Goal: Transaction & Acquisition: Purchase product/service

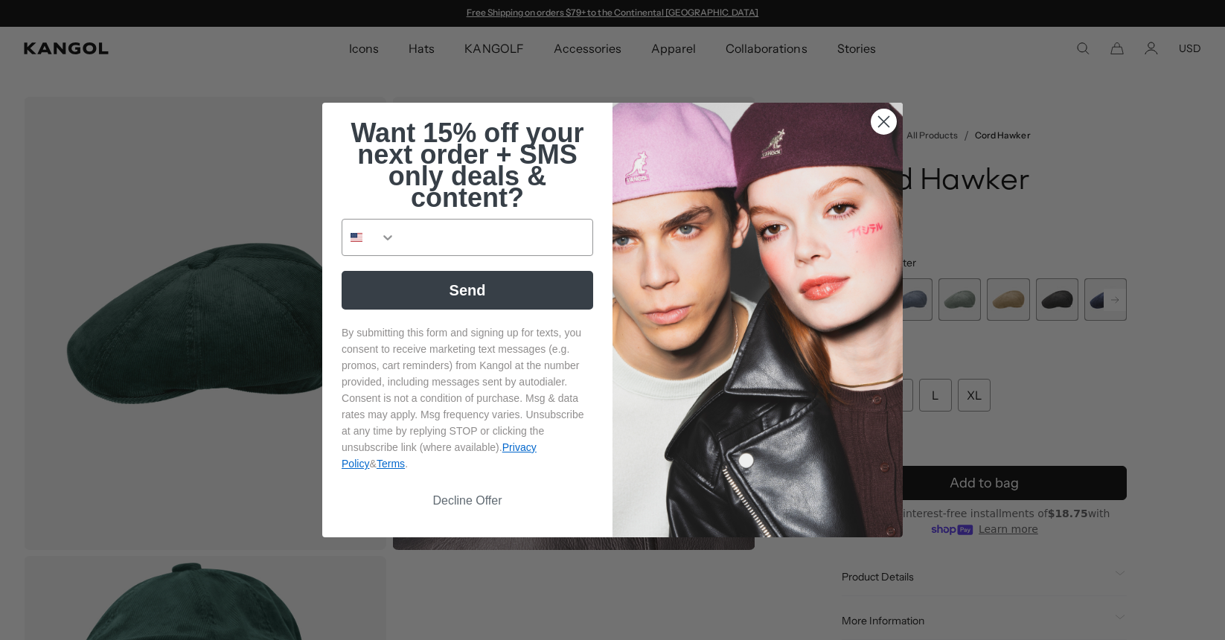
click at [912, 300] on div "Close dialog Want 15% off your next order + SMS only deals & content? Send By s…" at bounding box center [612, 320] width 610 height 435
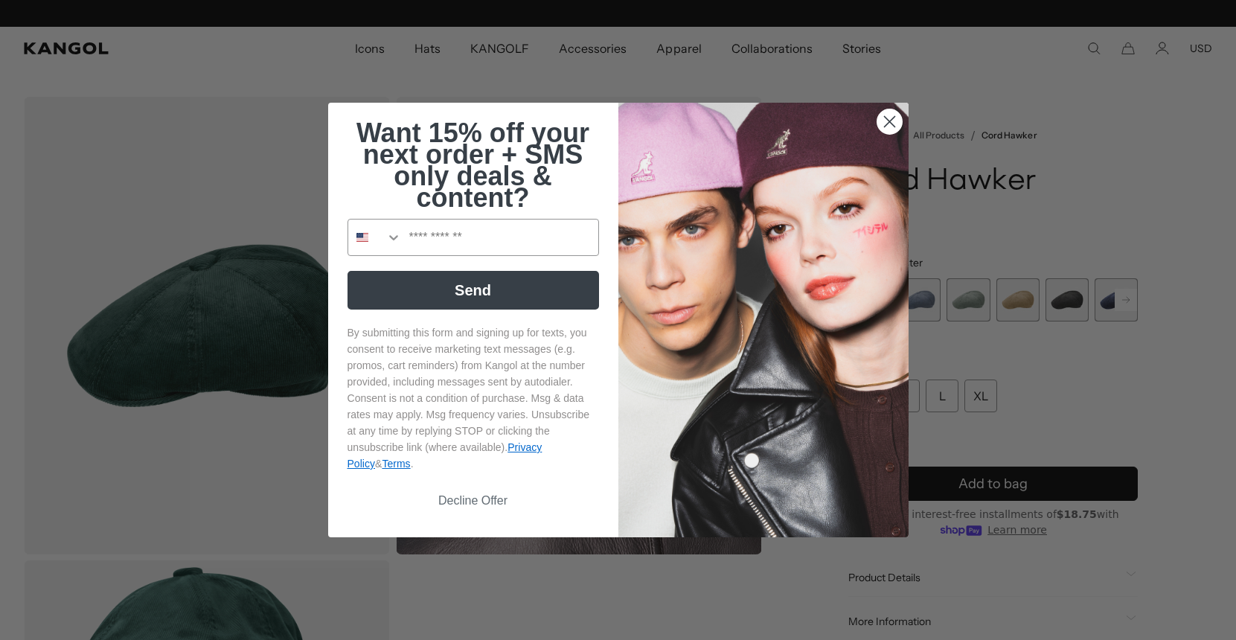
click at [893, 119] on circle "Close dialog" at bounding box center [889, 121] width 25 height 25
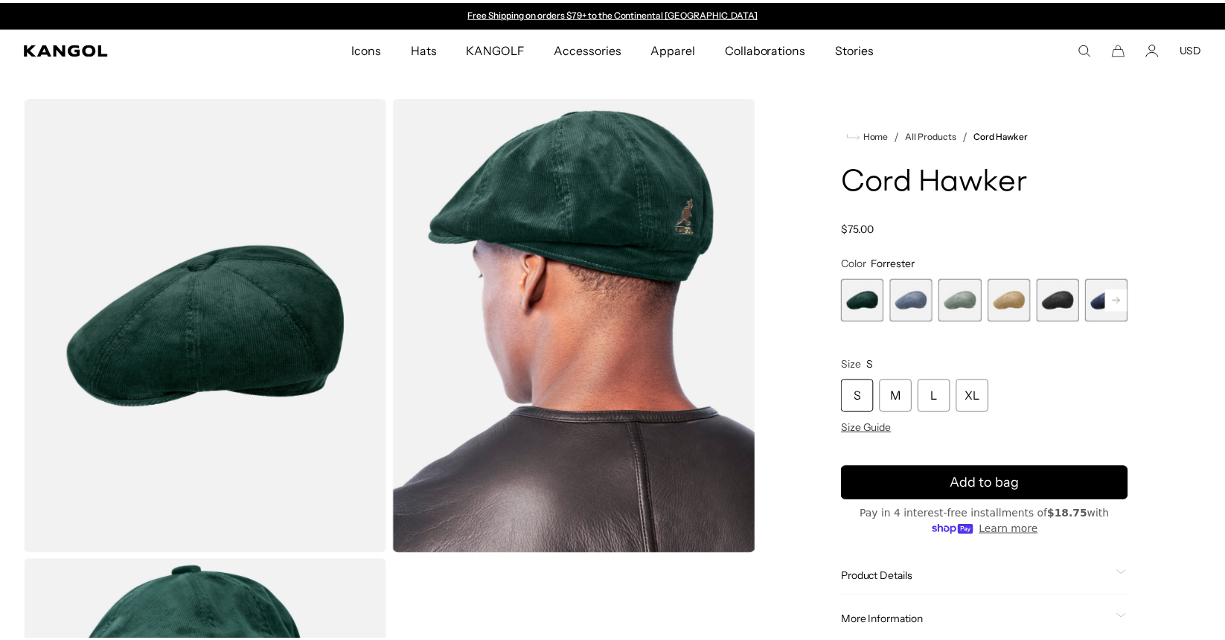
scroll to position [0, 307]
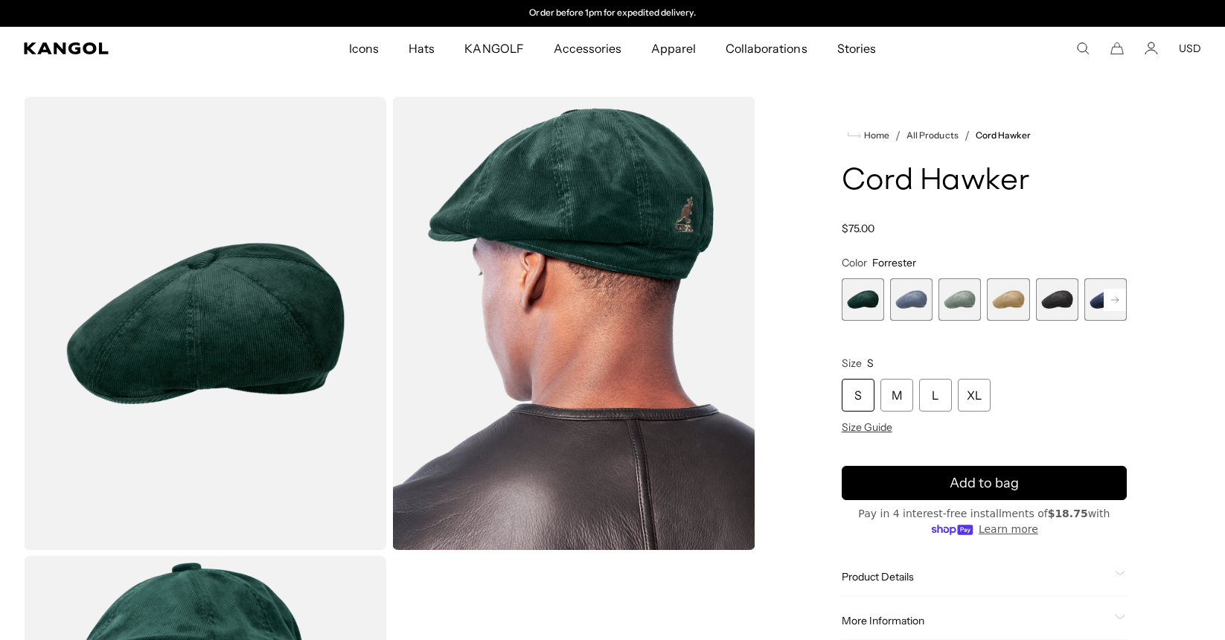
click at [913, 290] on span "2 of 9" at bounding box center [911, 299] width 42 height 42
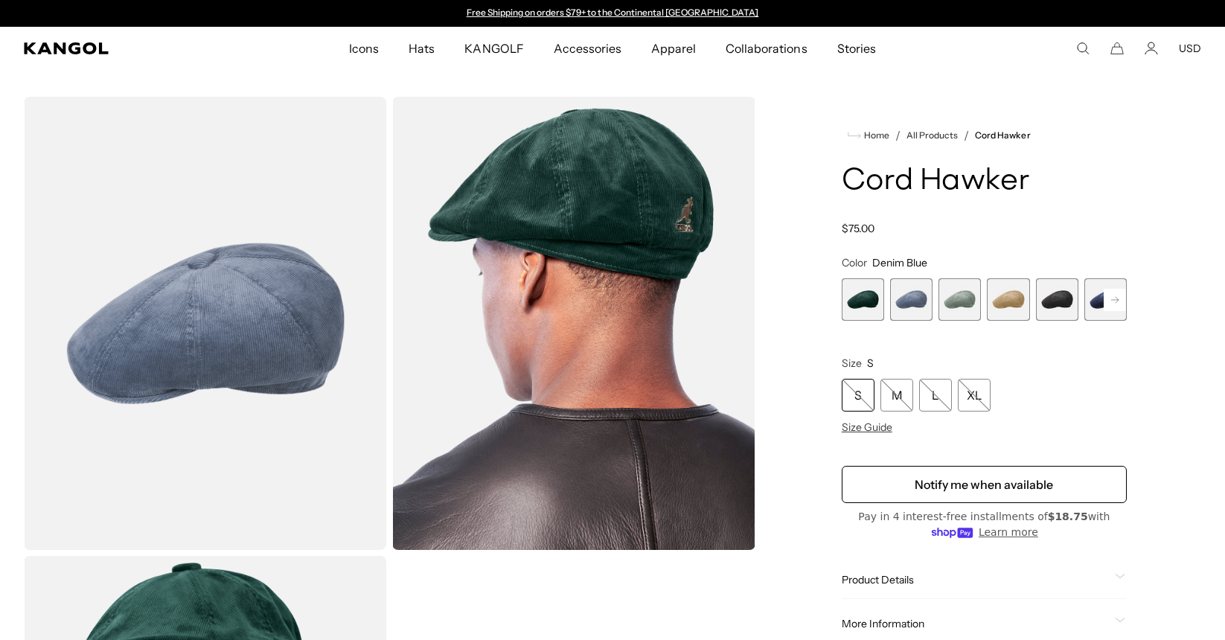
click at [959, 304] on span "3 of 9" at bounding box center [960, 299] width 42 height 42
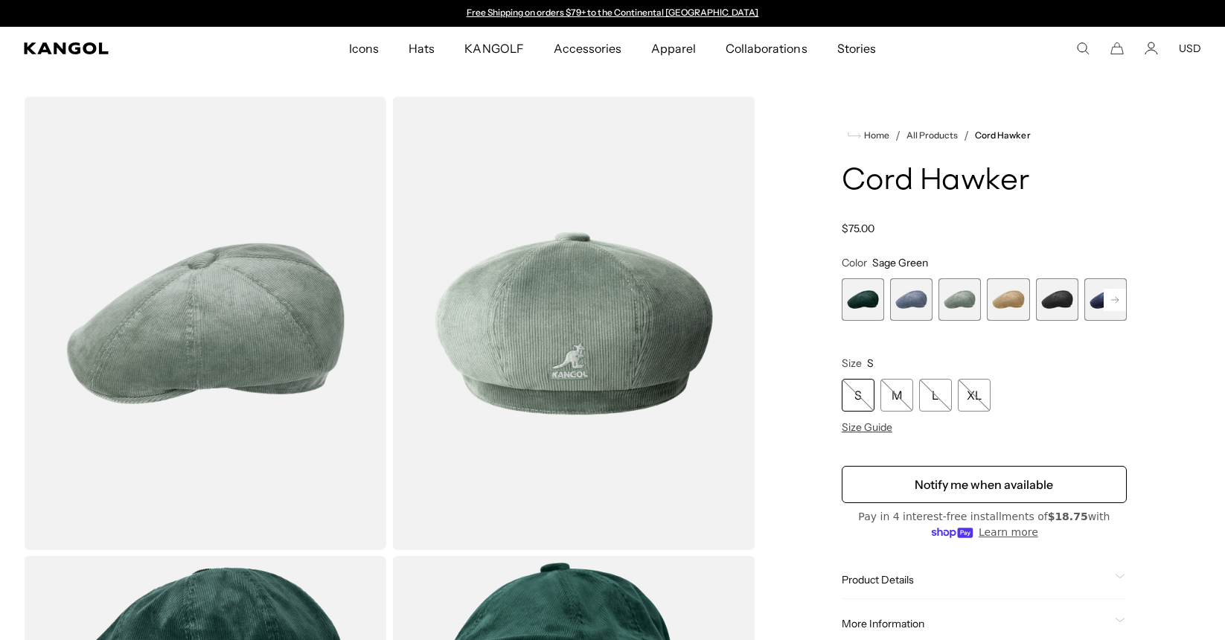
click at [994, 301] on span "4 of 9" at bounding box center [1008, 299] width 42 height 42
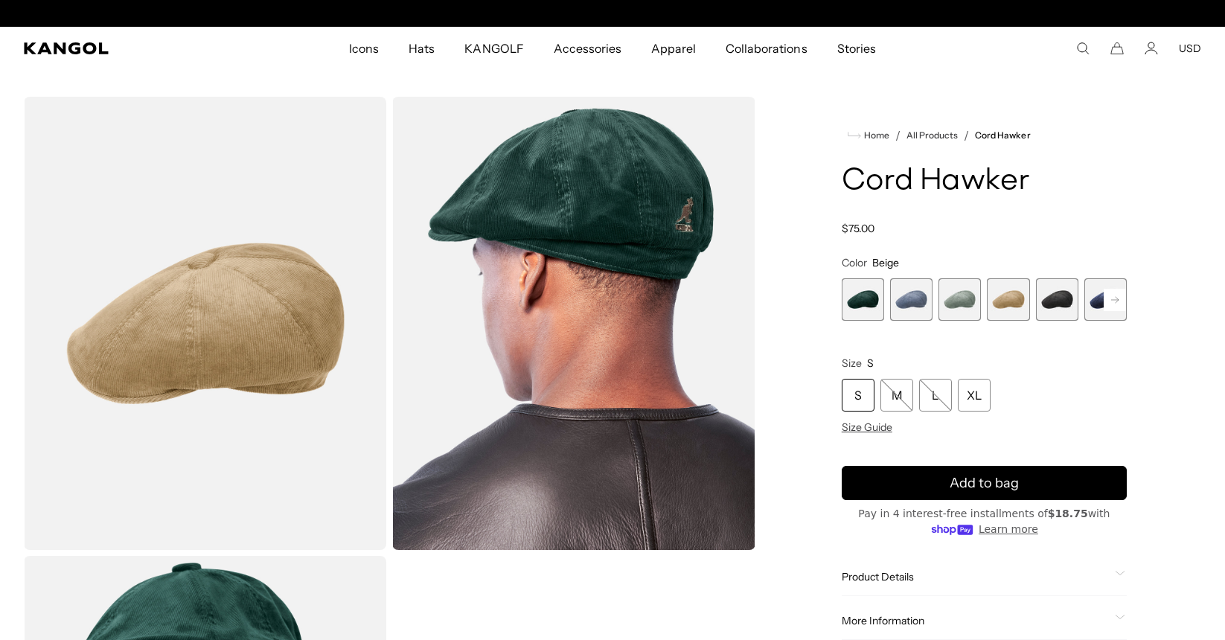
scroll to position [0, 307]
click at [968, 398] on div "XL" at bounding box center [974, 395] width 33 height 33
click at [950, 307] on span "3 of 9" at bounding box center [960, 299] width 42 height 42
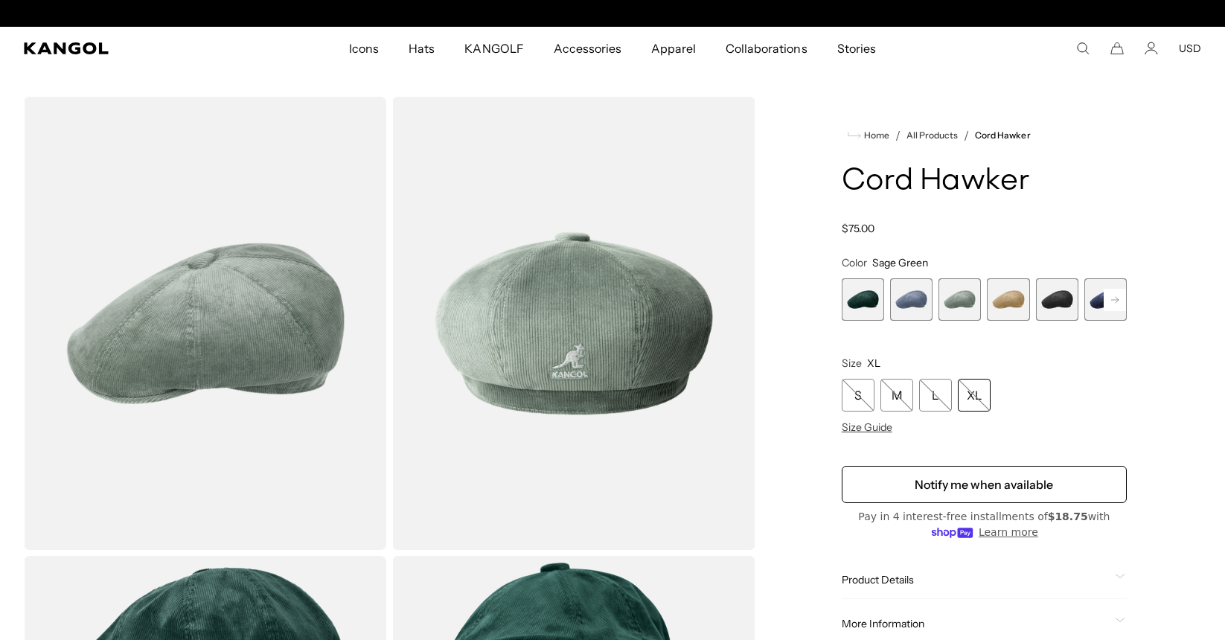
scroll to position [0, 307]
click at [1111, 294] on rect at bounding box center [1115, 300] width 22 height 22
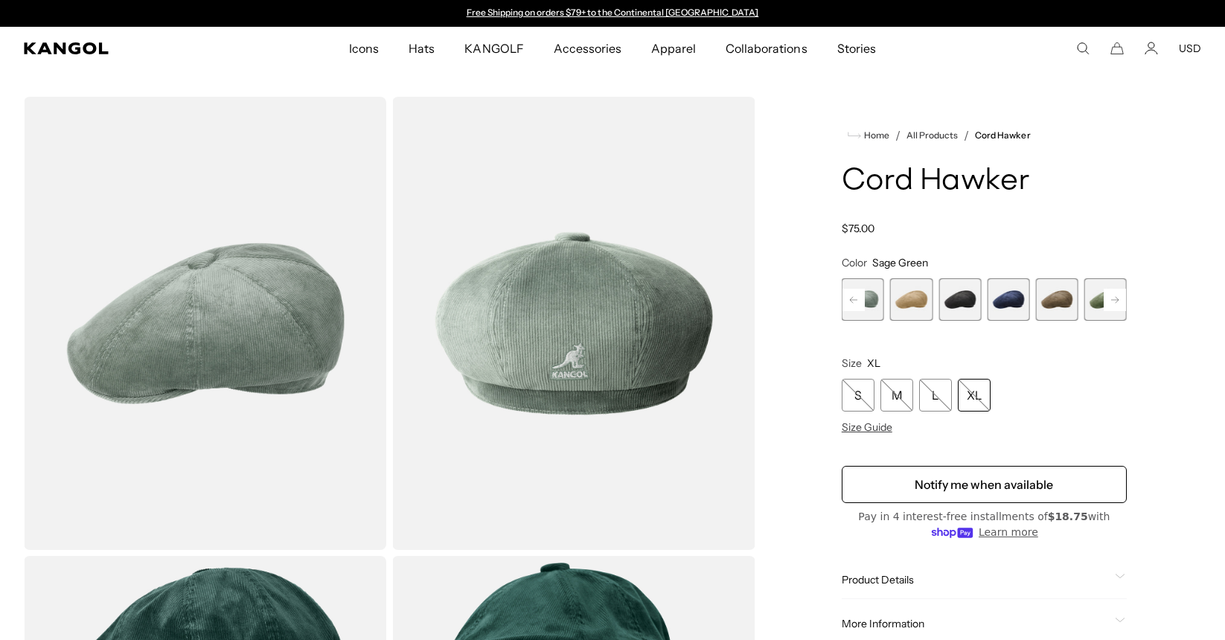
click at [1111, 294] on rect at bounding box center [1115, 300] width 22 height 22
click at [1111, 295] on span "9 of 9" at bounding box center [1105, 299] width 42 height 42
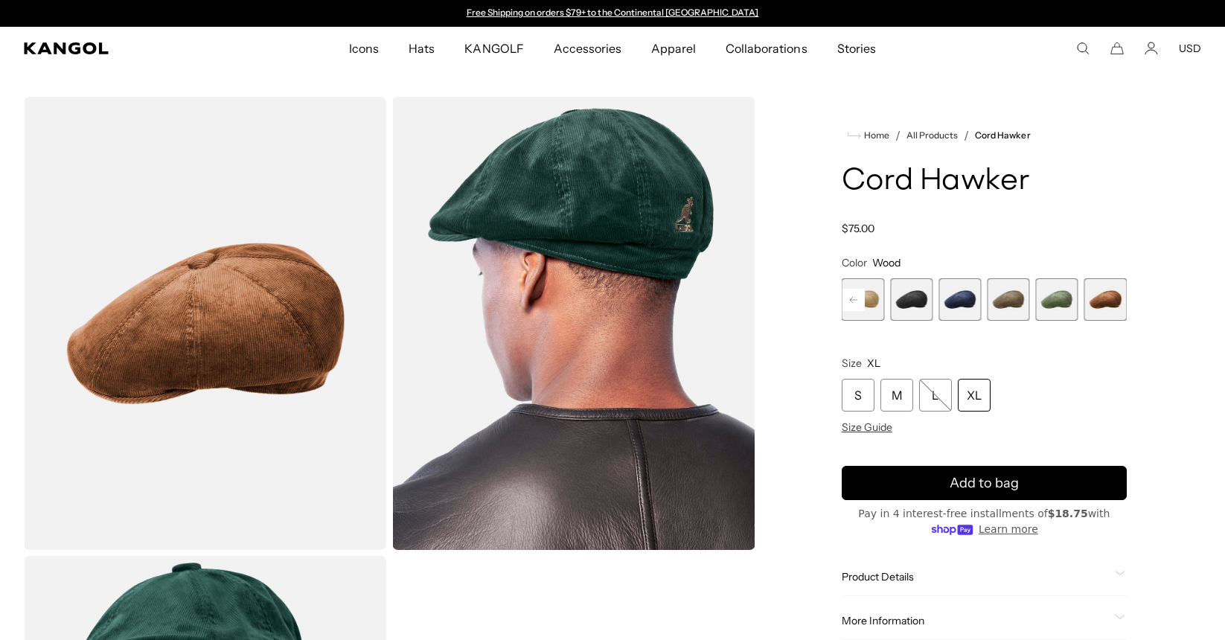
click at [1104, 298] on span "9 of 9" at bounding box center [1105, 299] width 42 height 42
click at [1068, 301] on span "8 of 9" at bounding box center [1057, 299] width 42 height 42
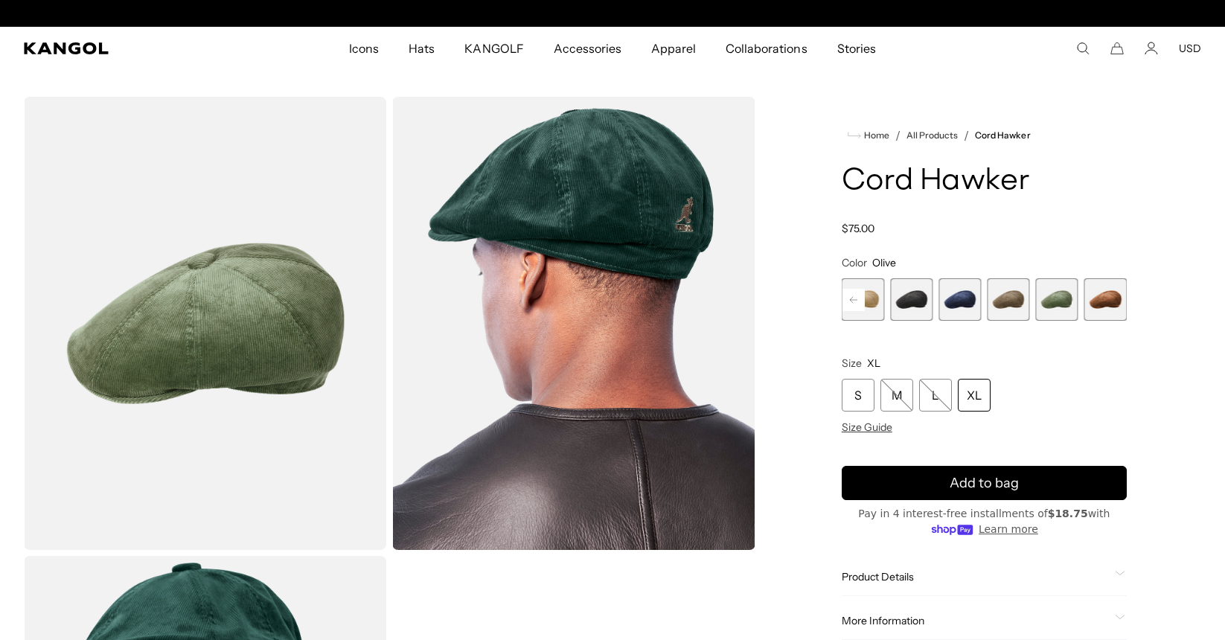
scroll to position [0, 307]
click at [1006, 300] on span "7 of 9" at bounding box center [1008, 299] width 42 height 42
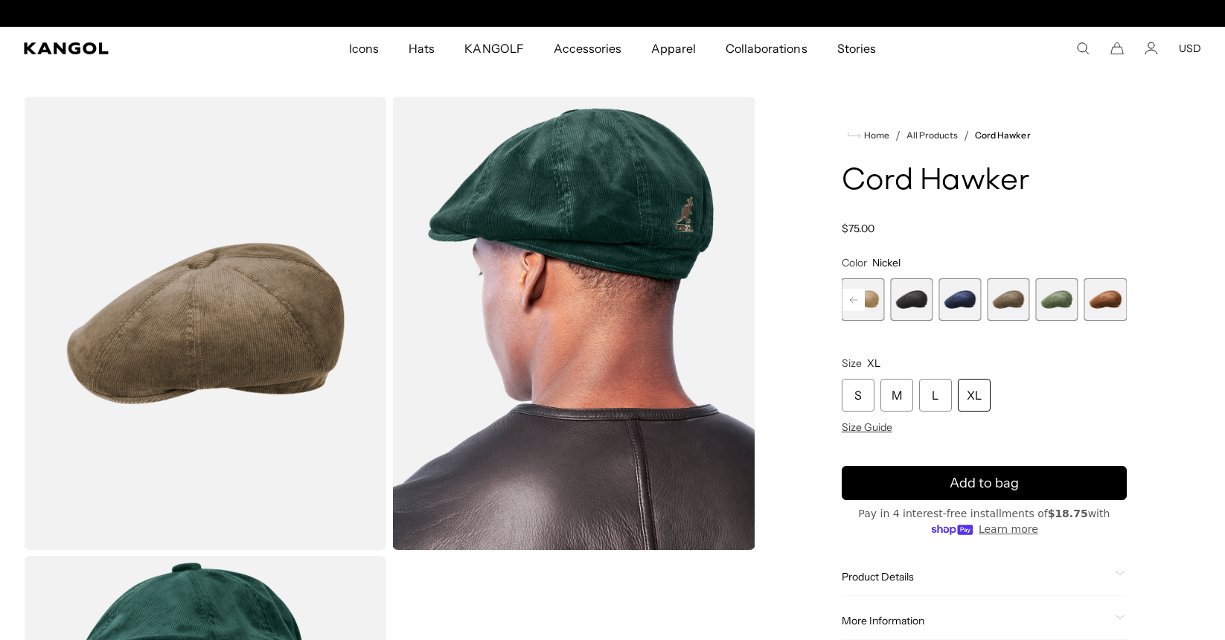
scroll to position [0, 307]
click at [968, 299] on span "6 of 9" at bounding box center [960, 299] width 42 height 42
